Goal: Task Accomplishment & Management: Use online tool/utility

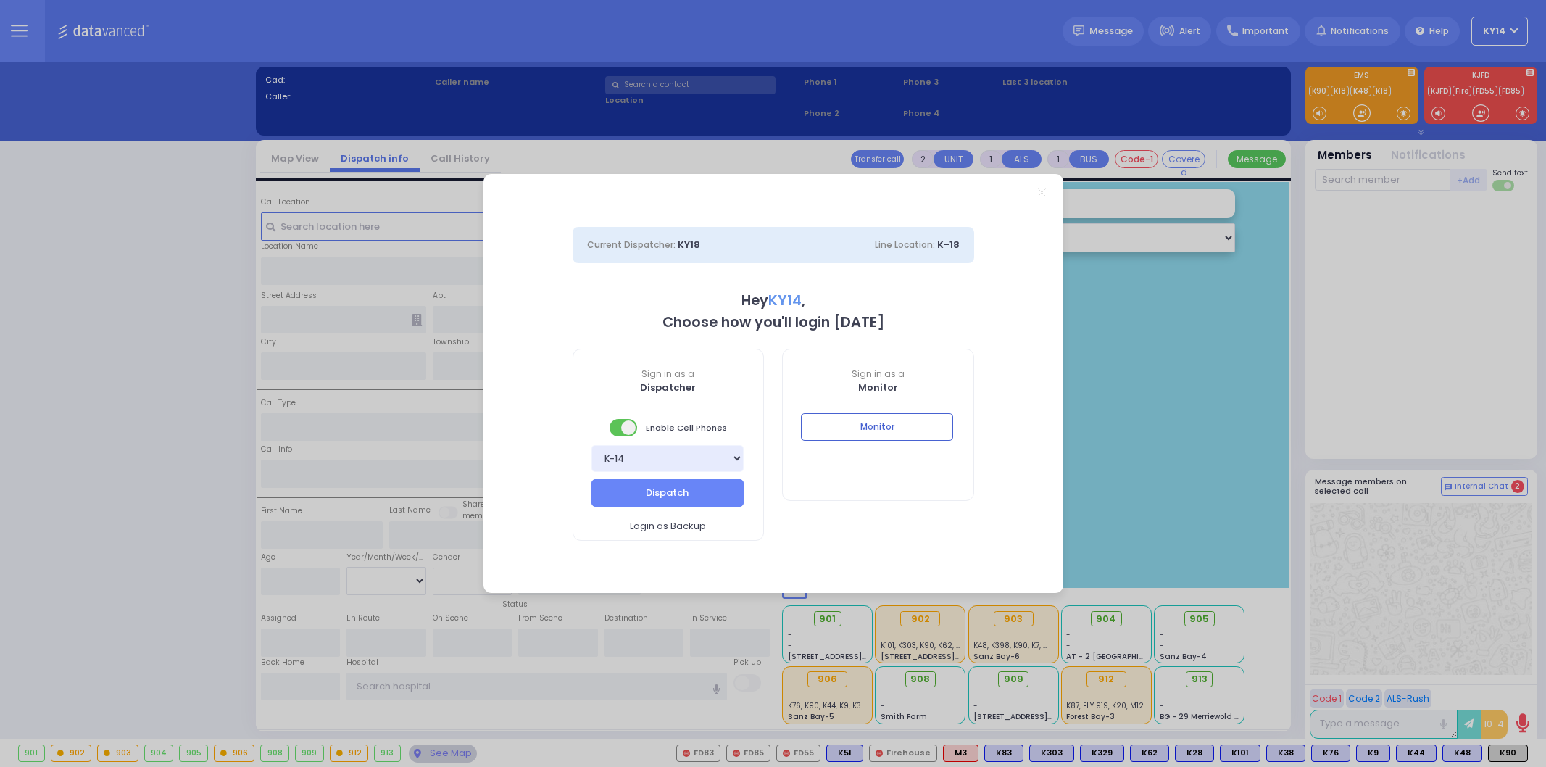
select select "2"
type input "ky14"
click at [881, 421] on button "Monitor" at bounding box center [877, 427] width 152 height 28
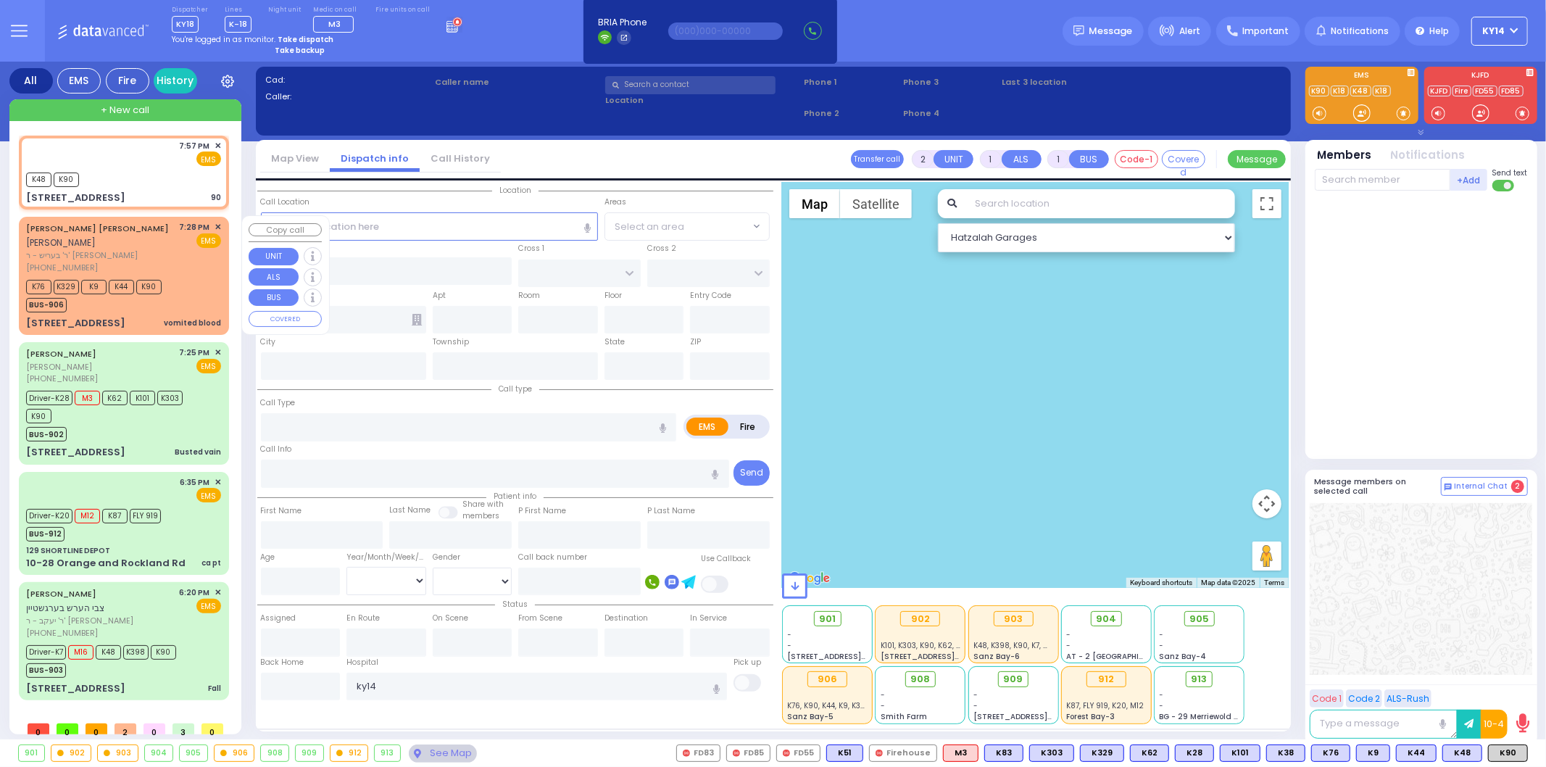
select select
type input "90"
radio input "true"
select select
type input "19:57"
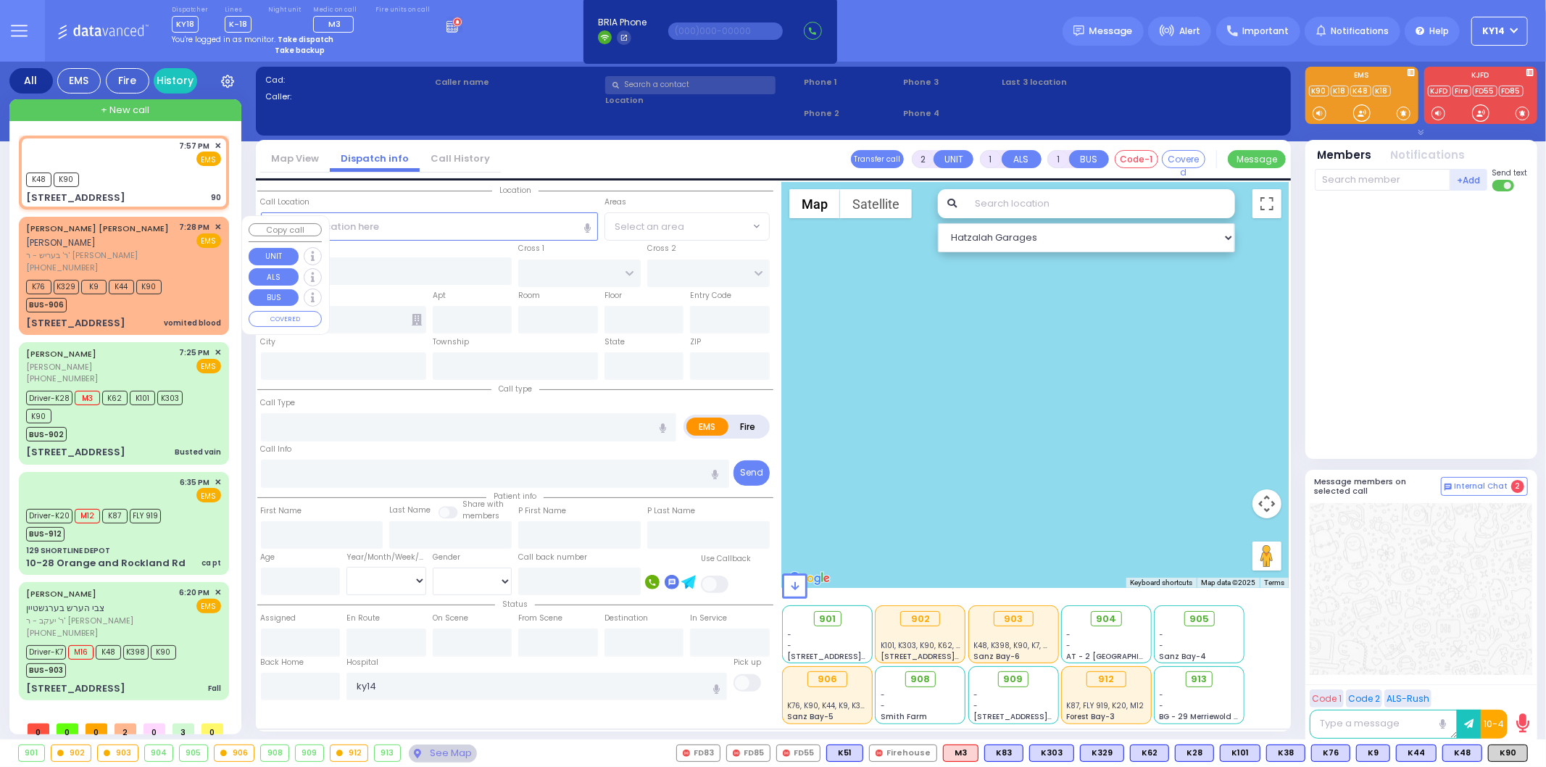
type input "19:58"
select select "Hatzalah Garages"
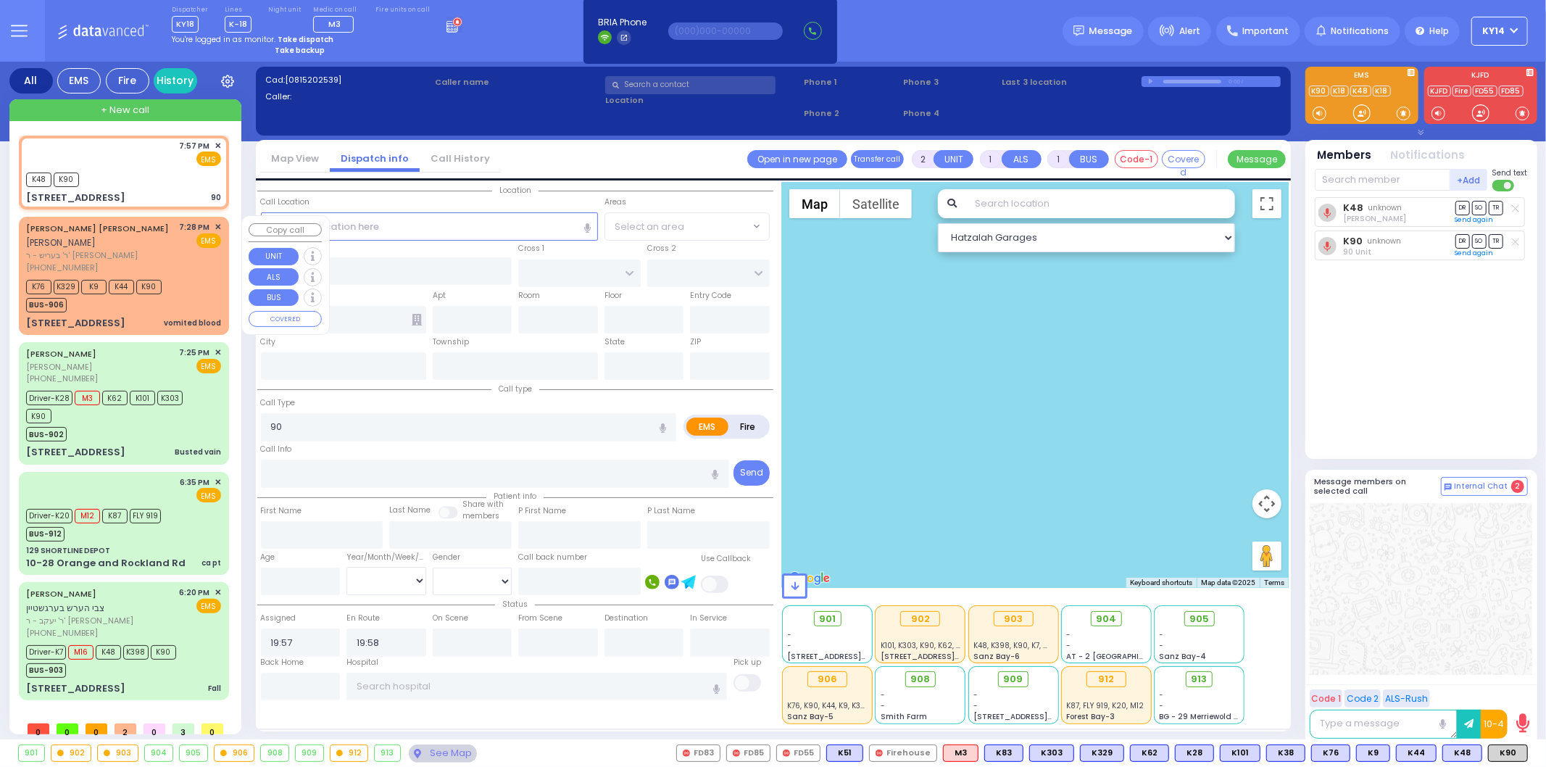
type input "[STREET_ADDRESS]"
type input "MONROE"
type input "[US_STATE]"
type input "10950"
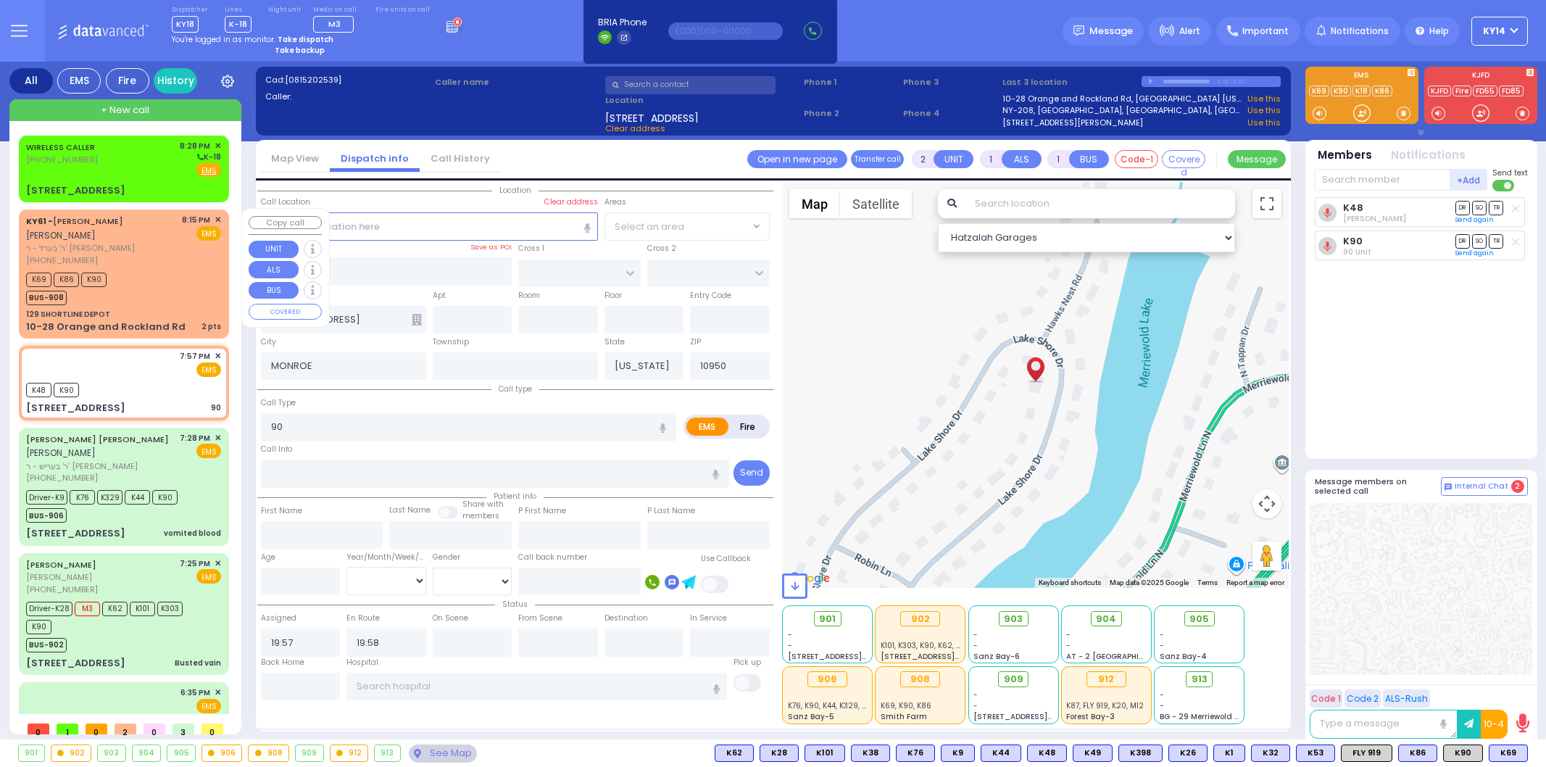
select select
